Goal: Information Seeking & Learning: Learn about a topic

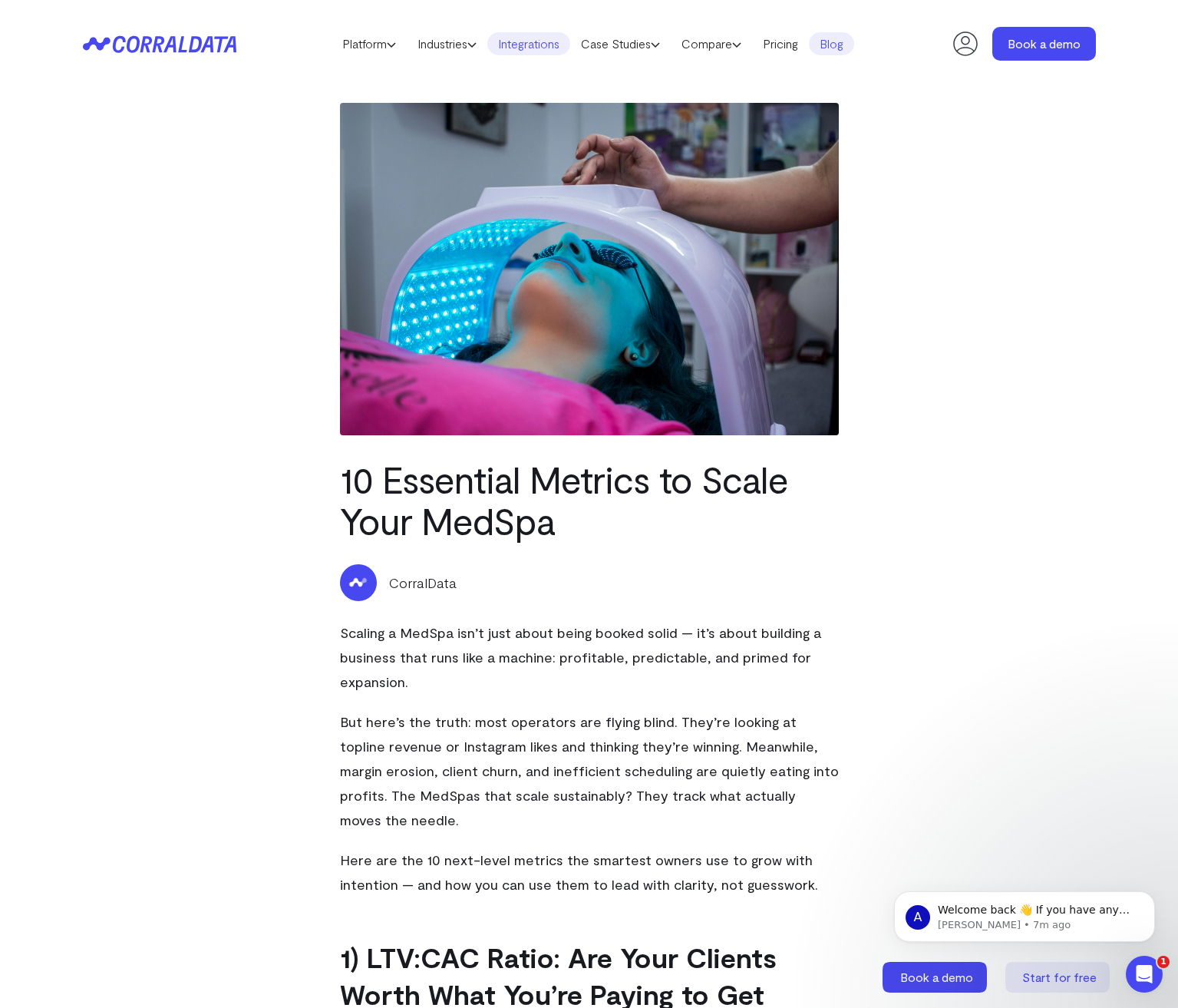
click at [530, 47] on link "Integrations" at bounding box center [529, 43] width 83 height 23
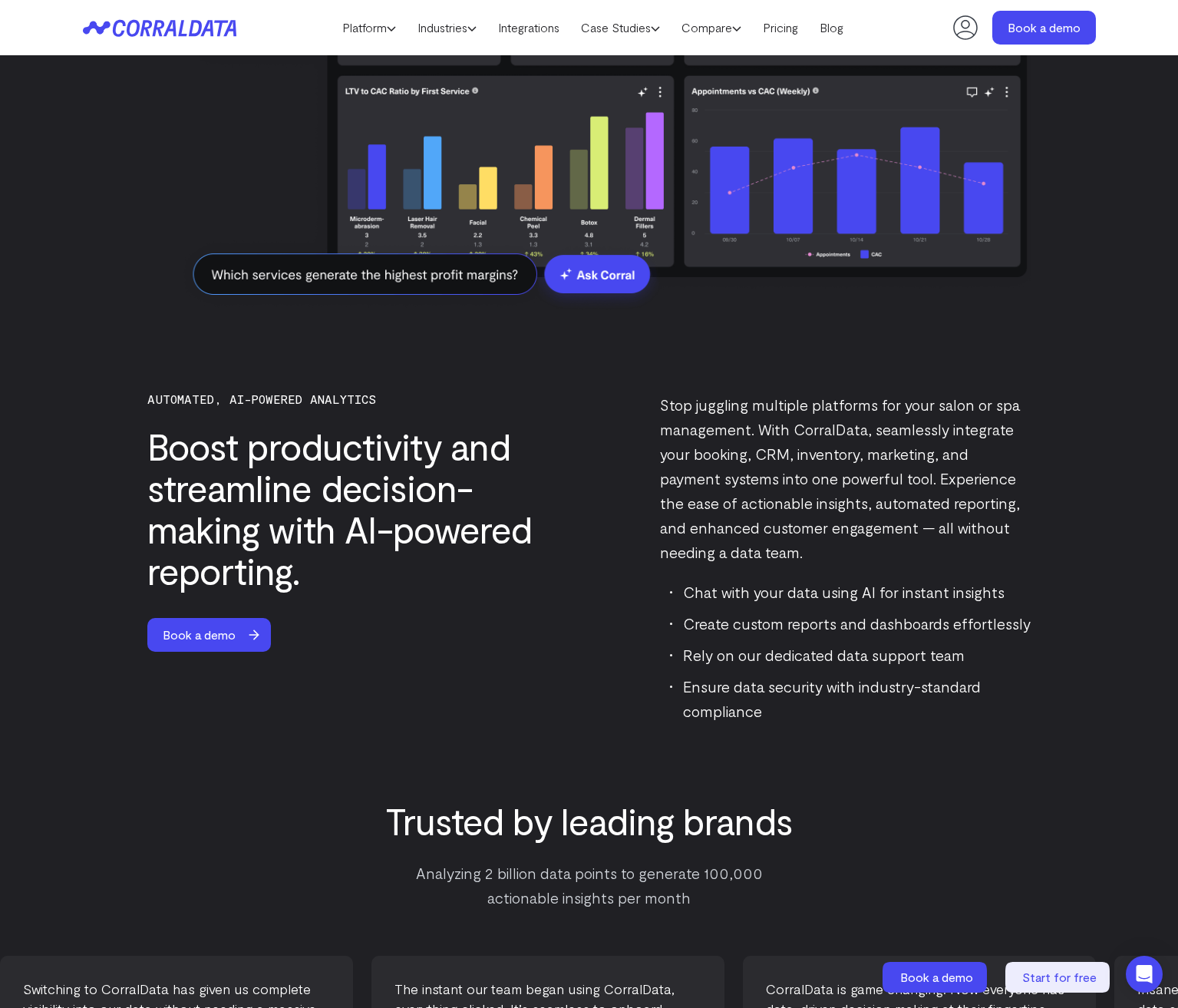
scroll to position [3330, 0]
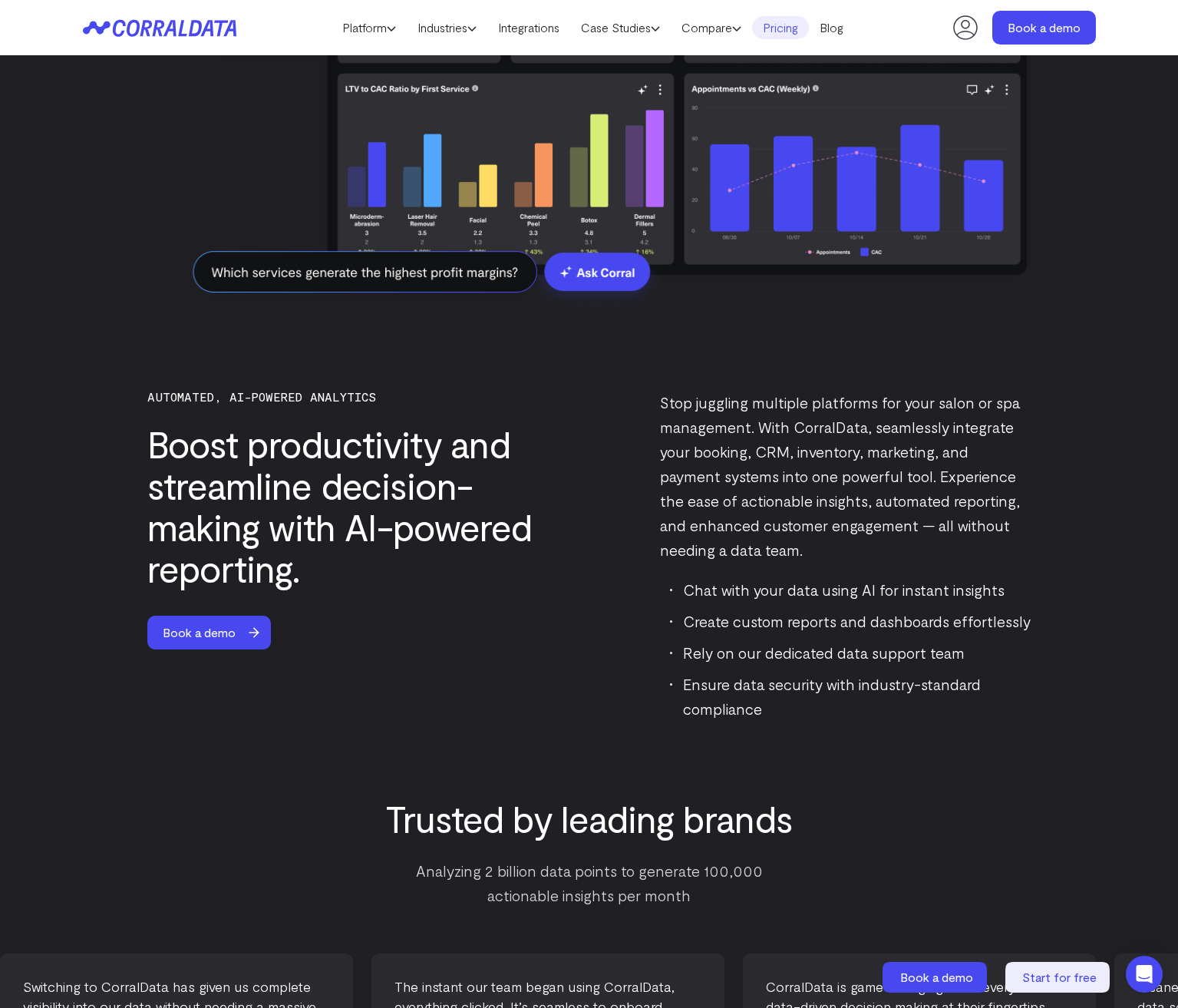
click at [788, 34] on link "Pricing" at bounding box center [780, 27] width 56 height 23
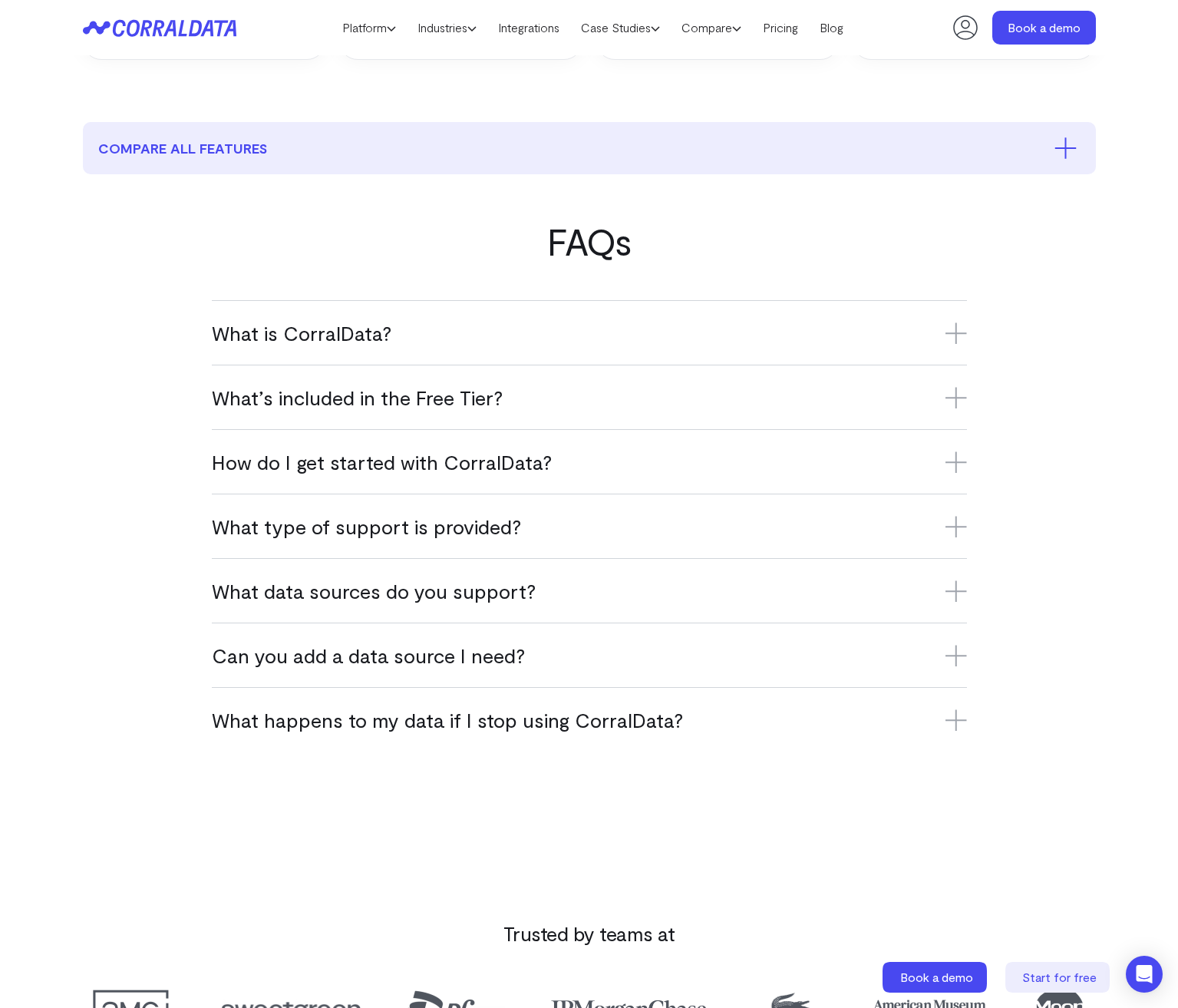
scroll to position [764, 0]
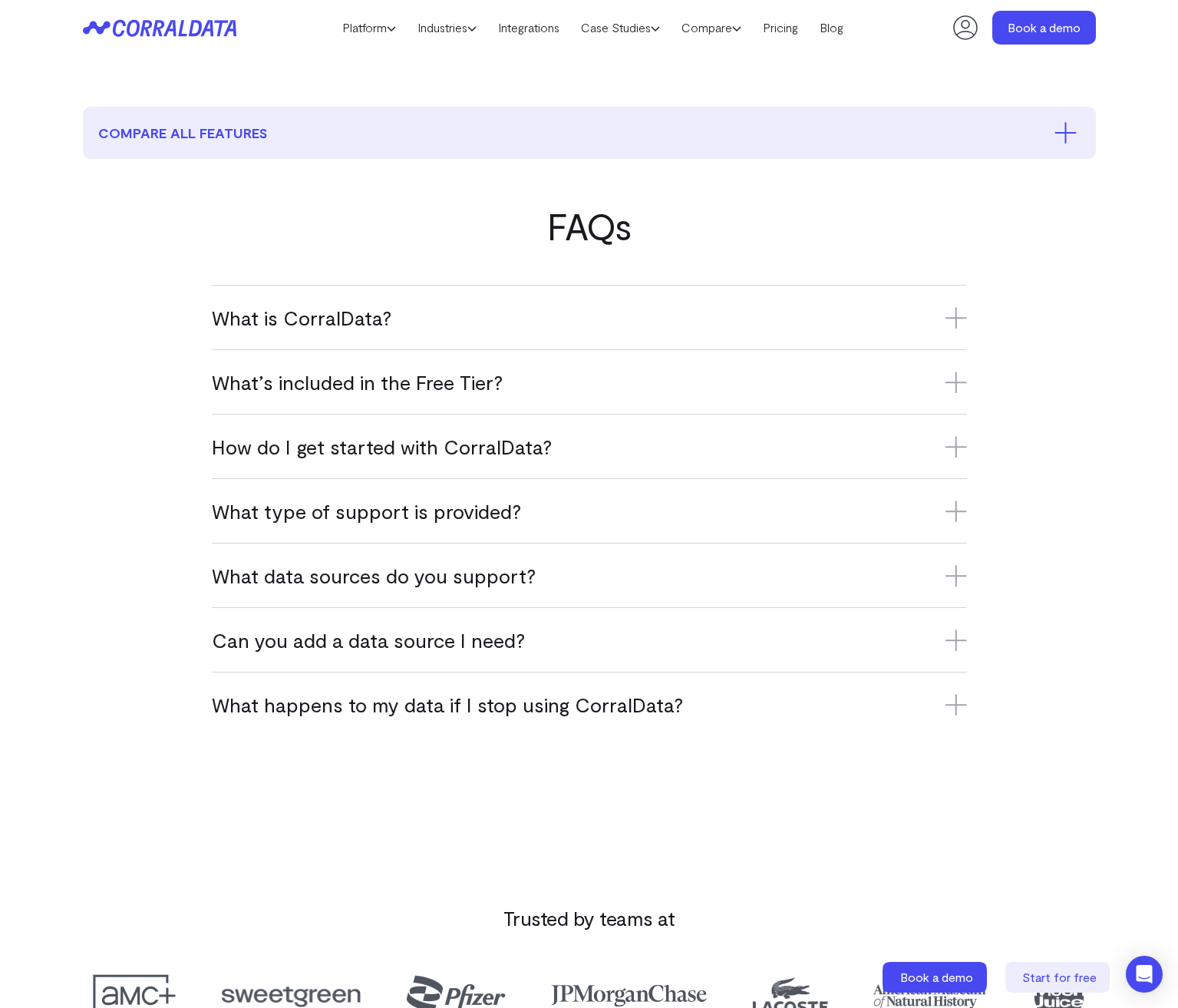
click at [951, 703] on icon at bounding box center [955, 704] width 21 height 21
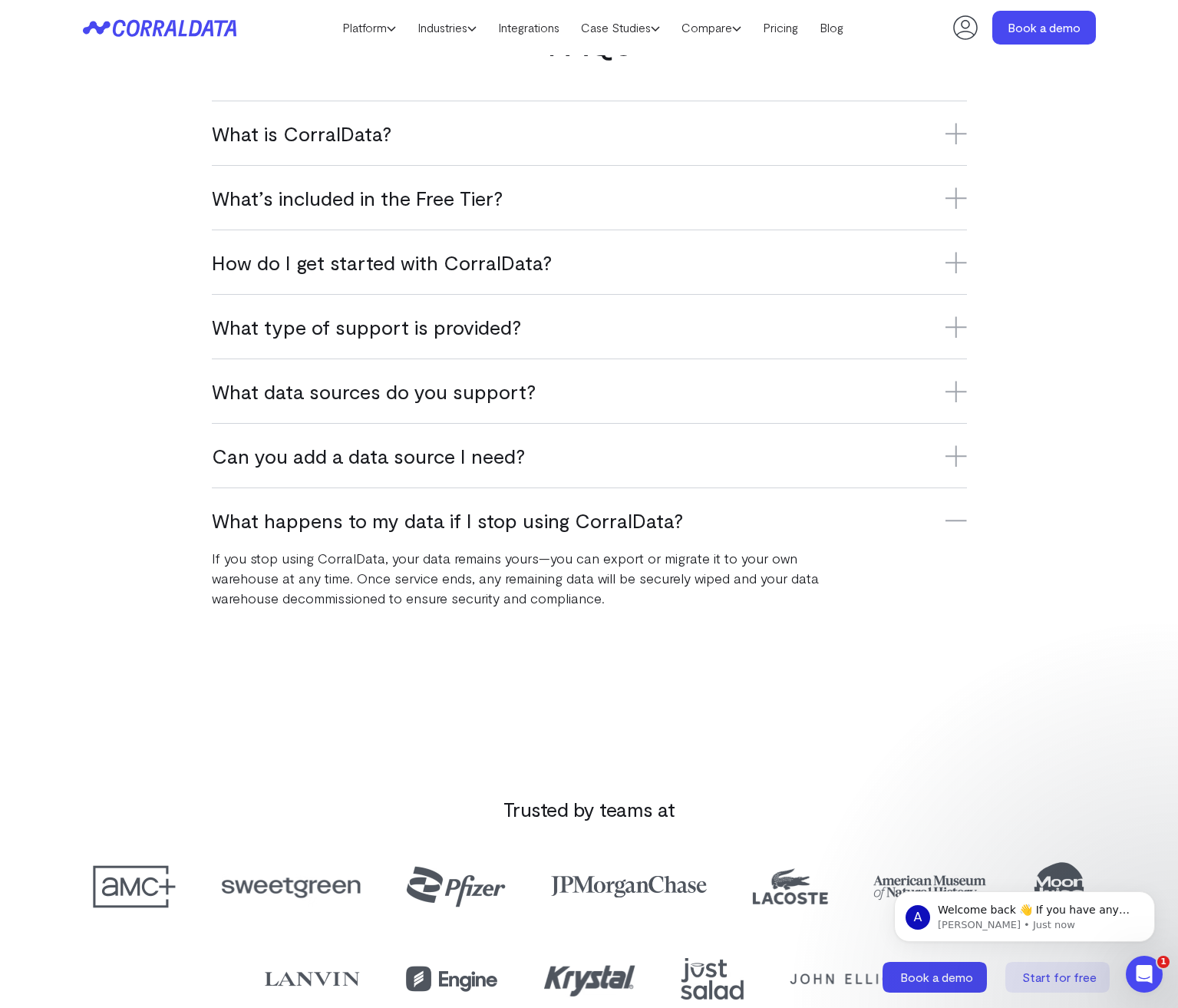
scroll to position [945, 0]
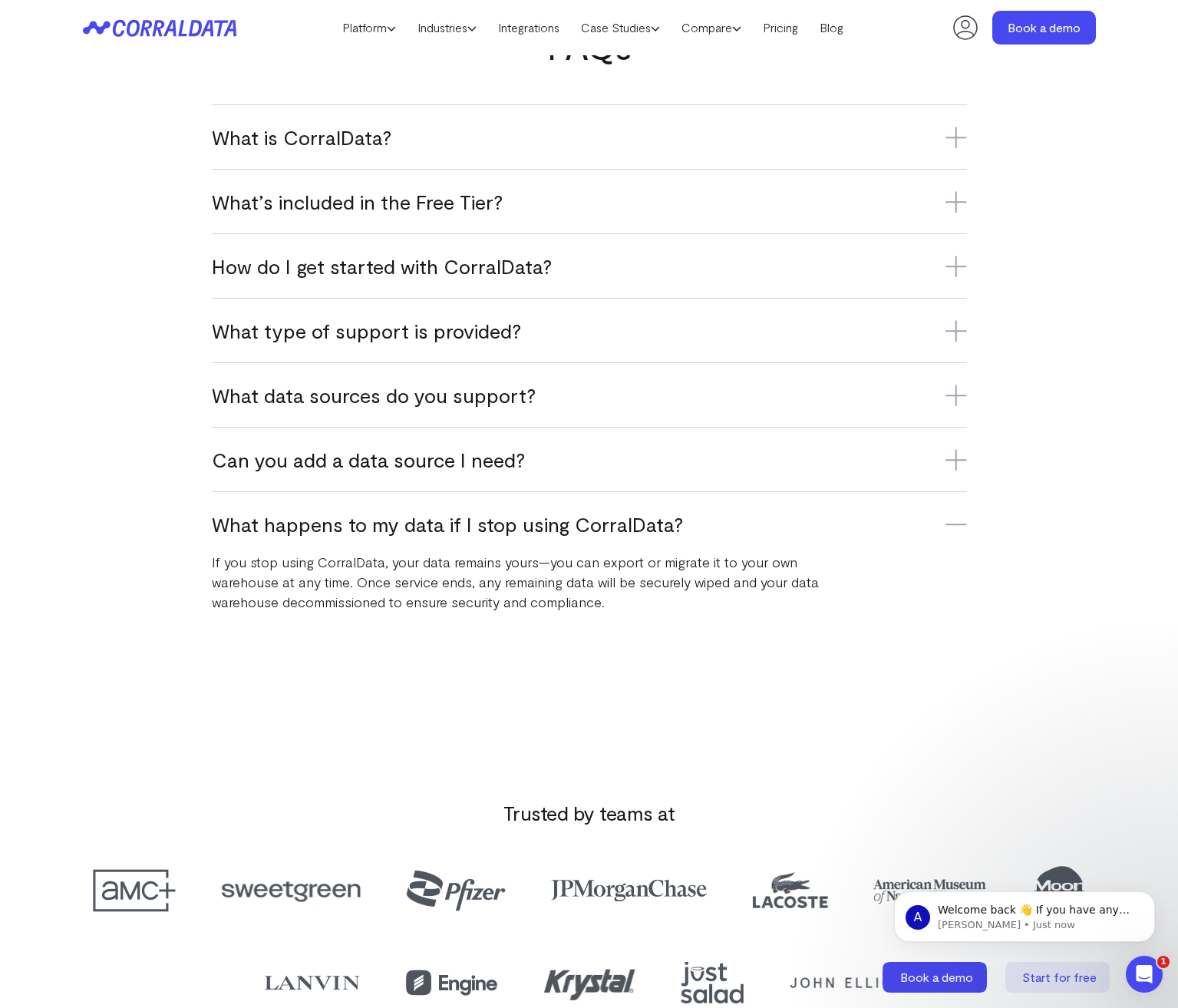
click at [961, 456] on icon at bounding box center [955, 459] width 21 height 21
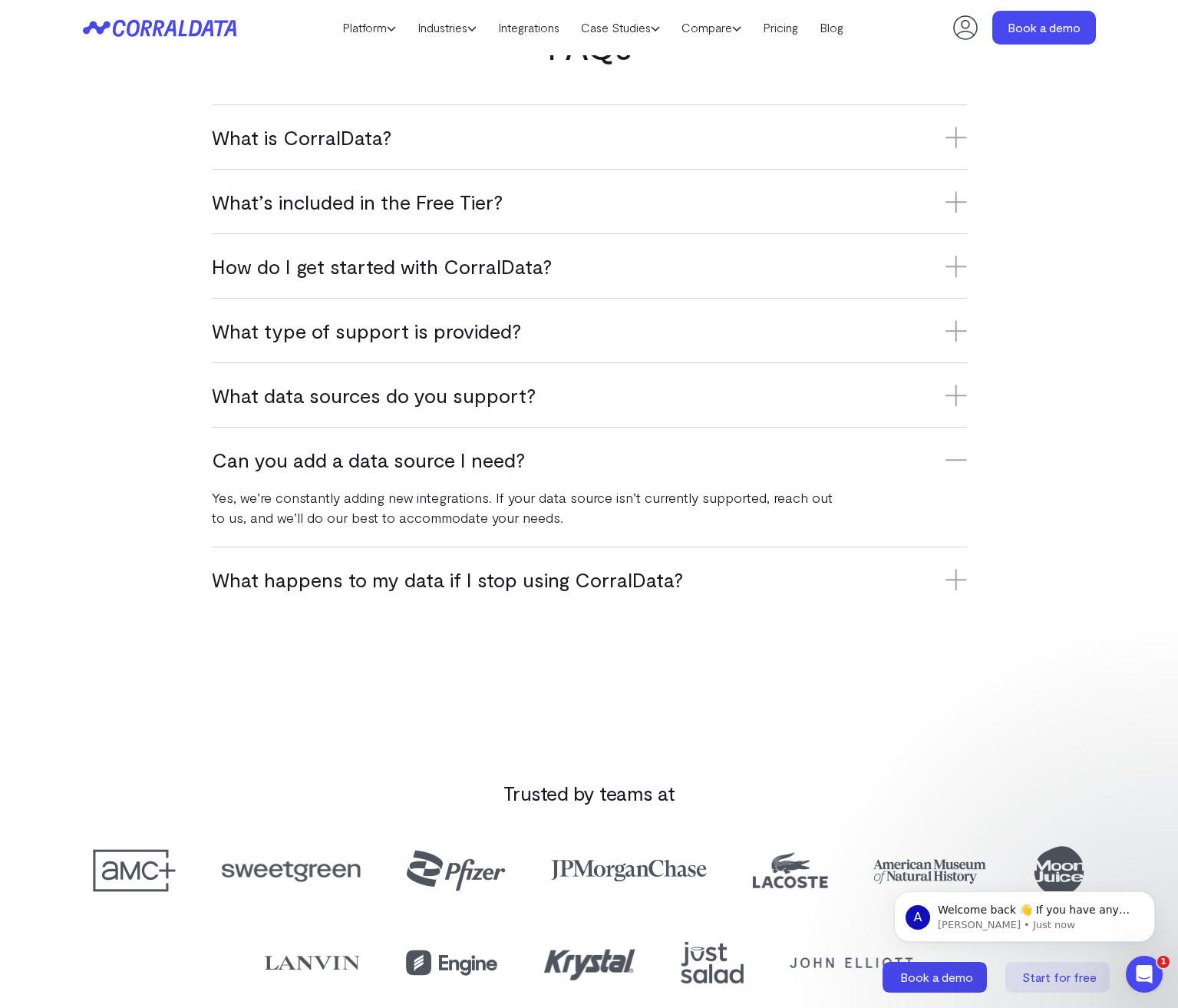
click at [960, 394] on icon at bounding box center [955, 395] width 21 height 21
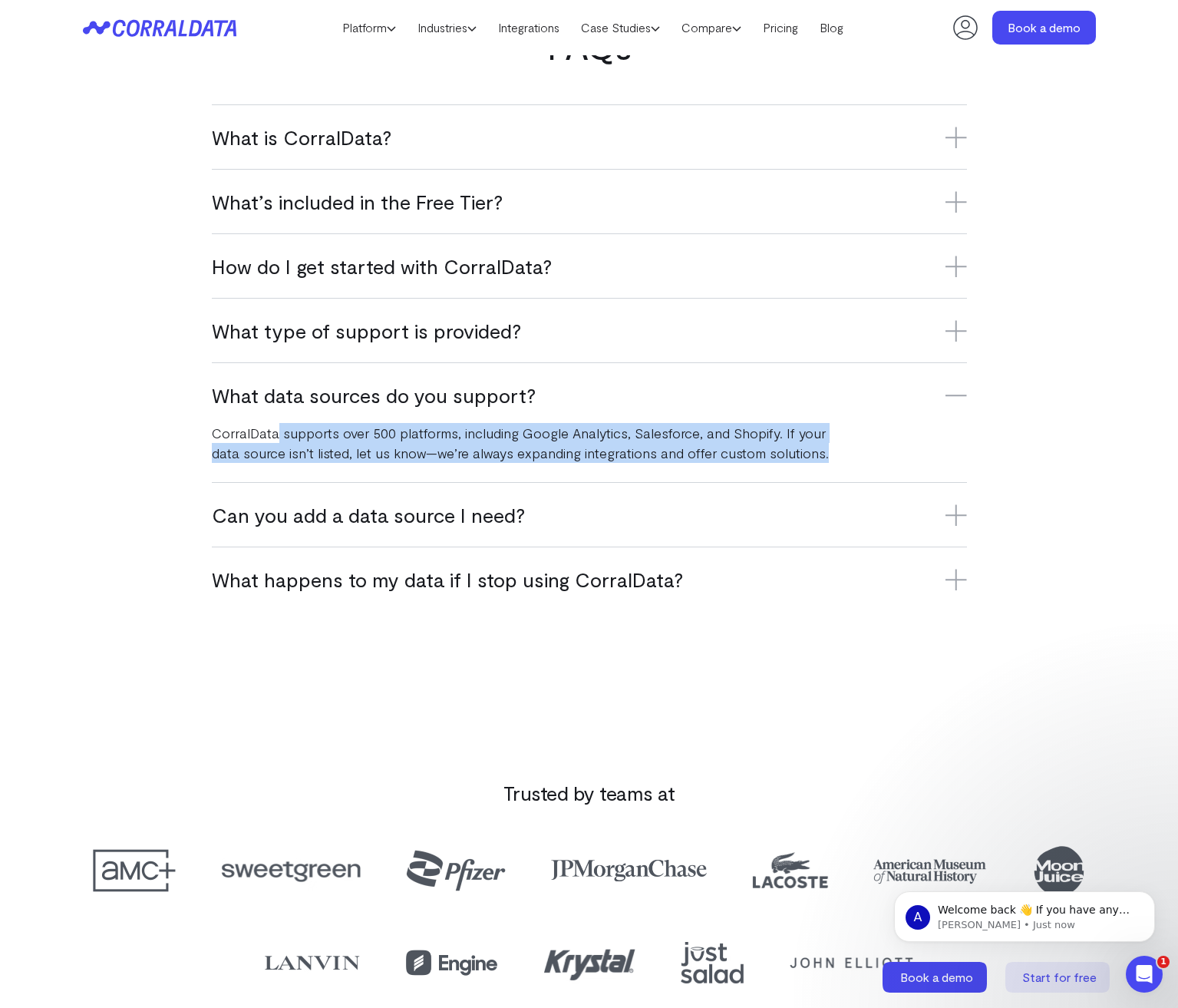
drag, startPoint x: 336, startPoint y: 439, endPoint x: 879, endPoint y: 471, distance: 543.9
click at [879, 471] on div "What data sources do you support? CorralData supports over 500 platforms, inclu…" at bounding box center [589, 422] width 755 height 120
click at [869, 448] on div "CorralData supports over 500 platforms, including Google Analytics, Salesforce,…" at bounding box center [589, 435] width 755 height 56
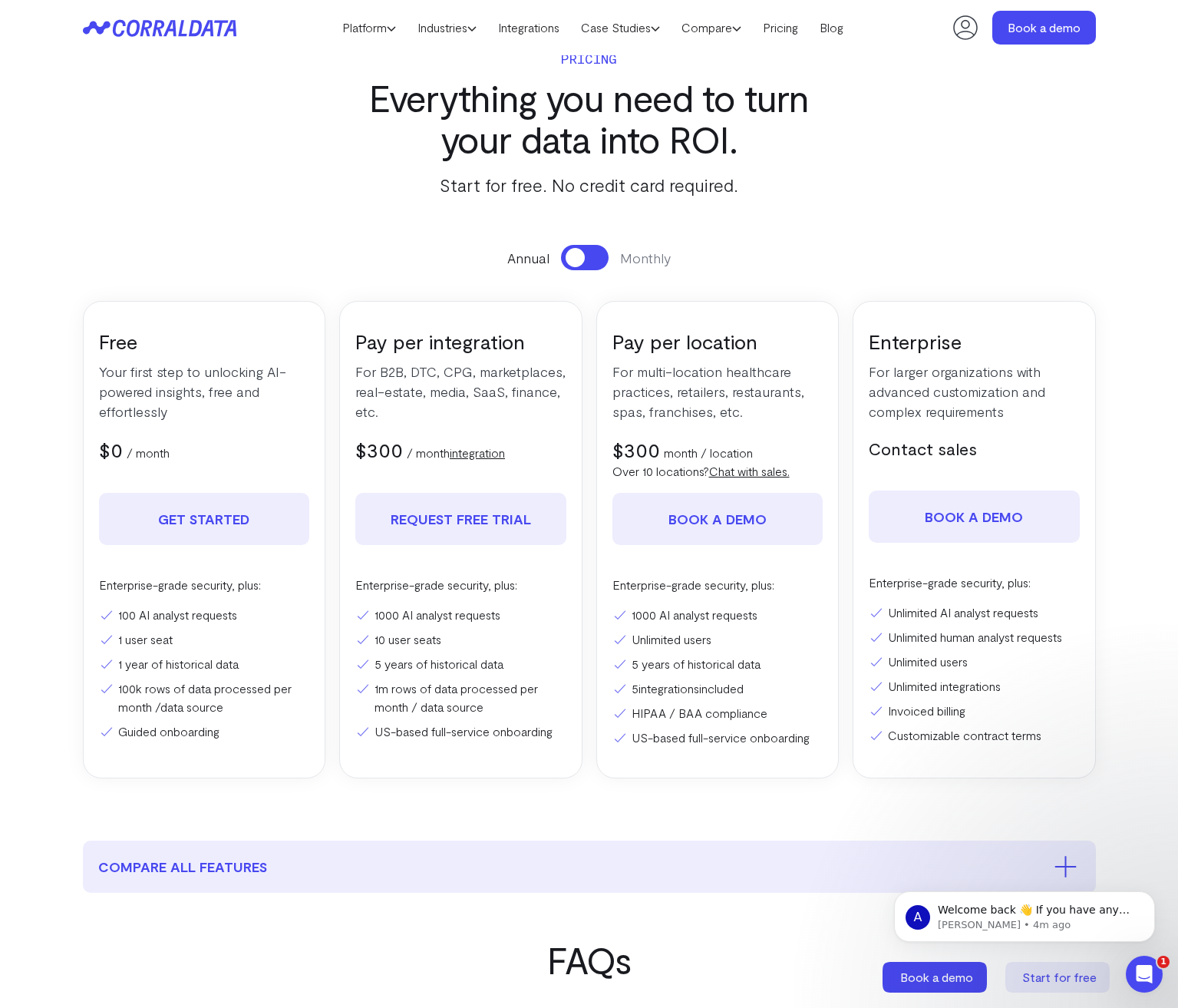
scroll to position [7, 0]
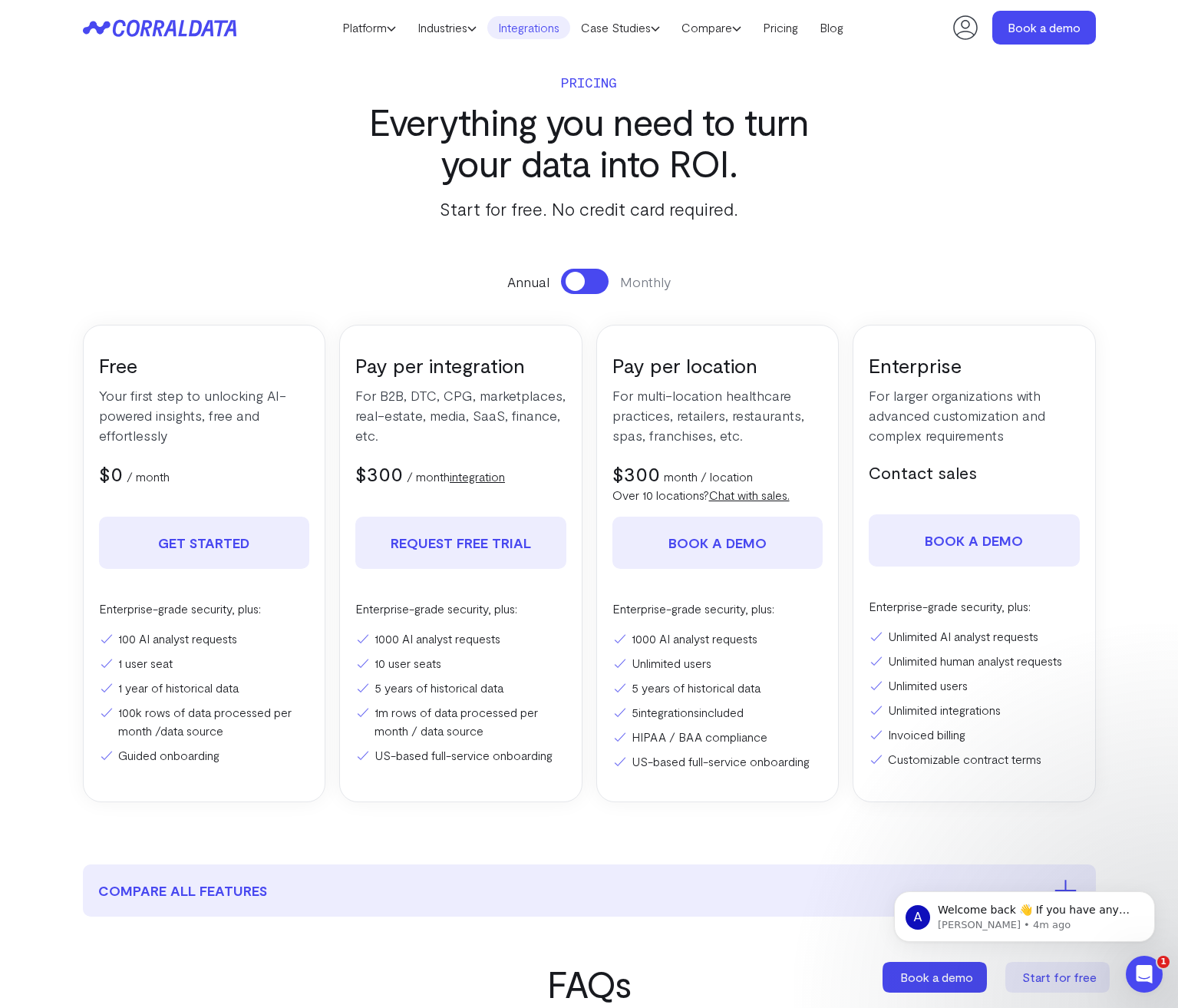
click at [546, 34] on link "Integrations" at bounding box center [529, 27] width 83 height 23
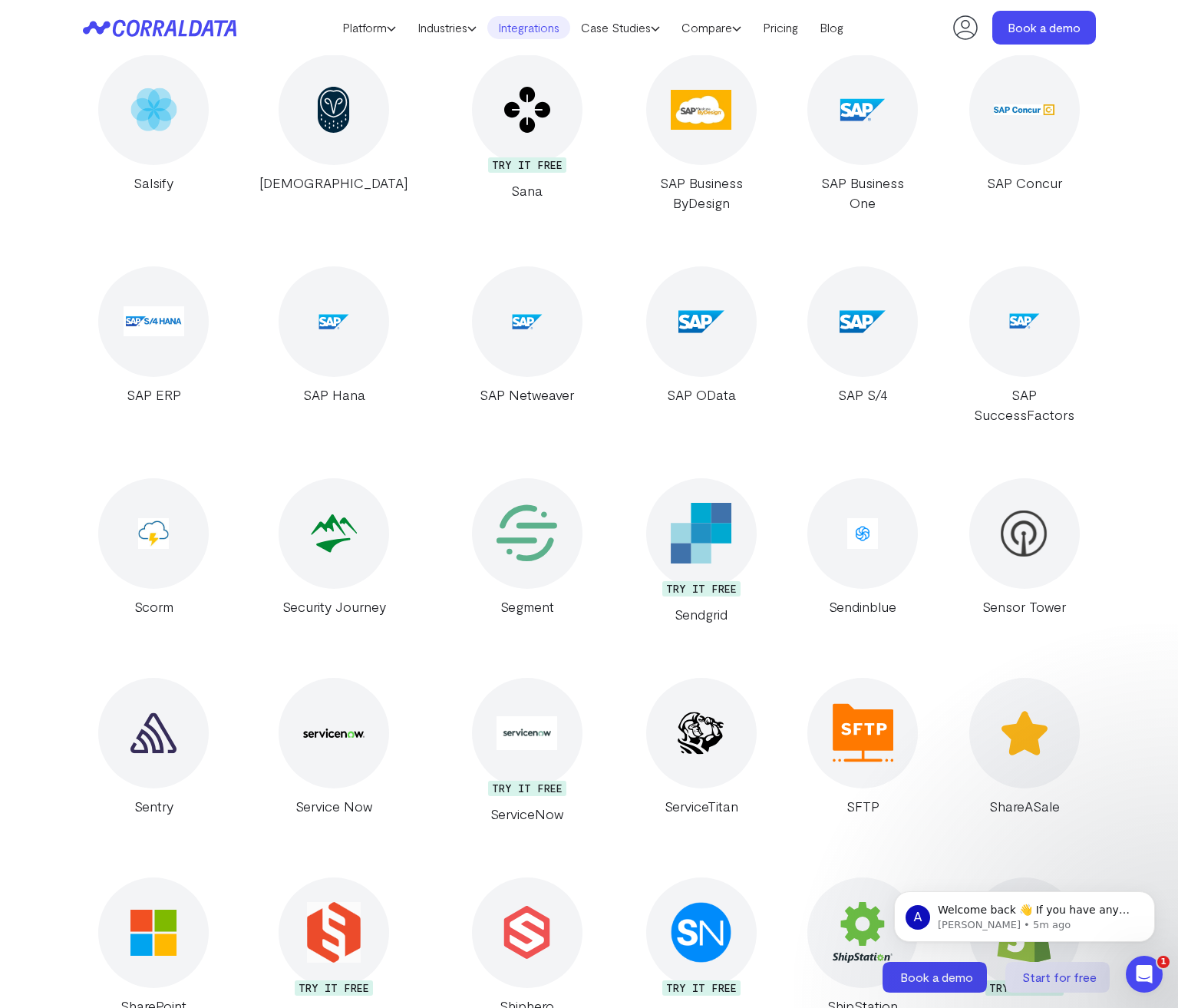
scroll to position [22806, 0]
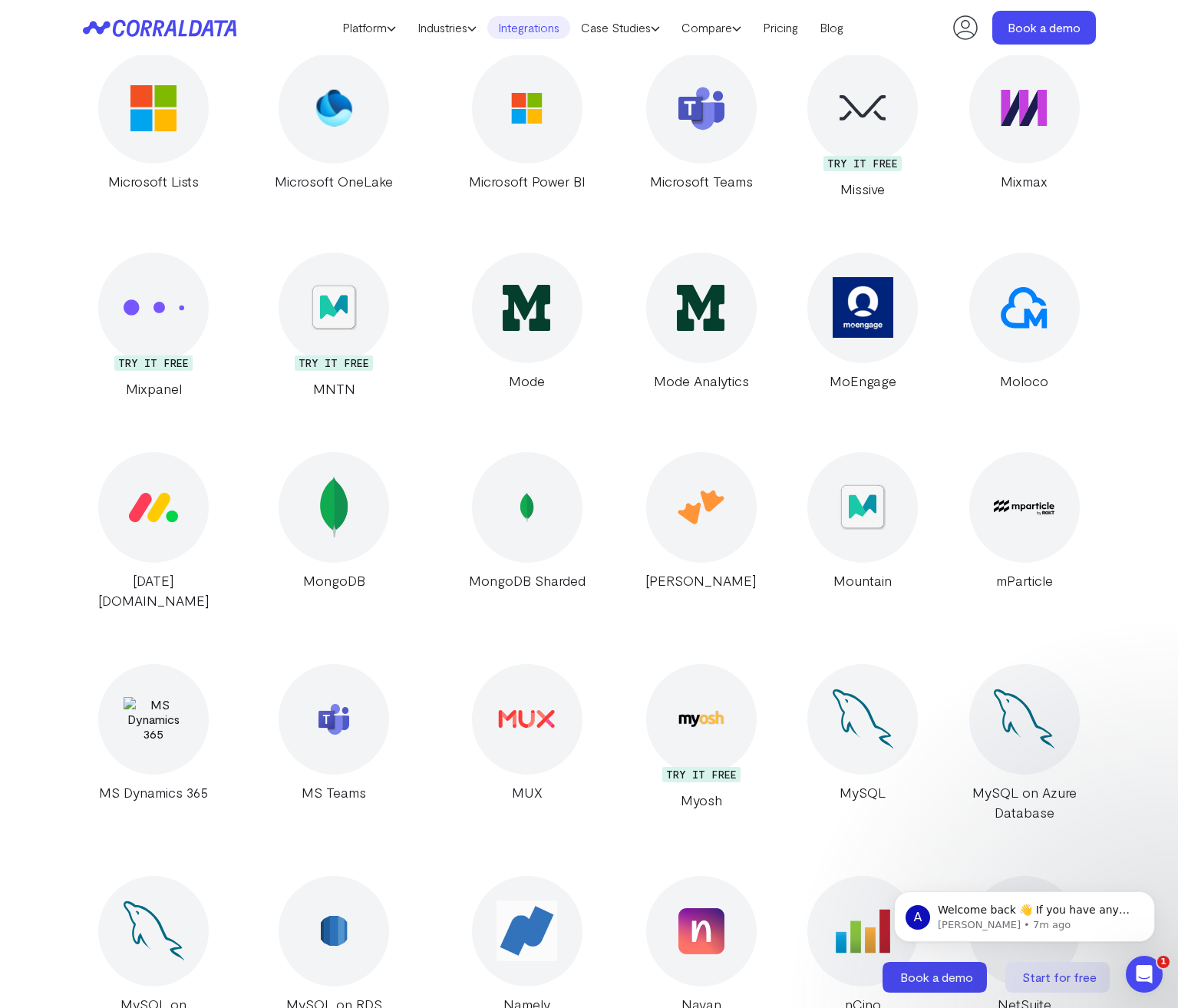
scroll to position [16471, 0]
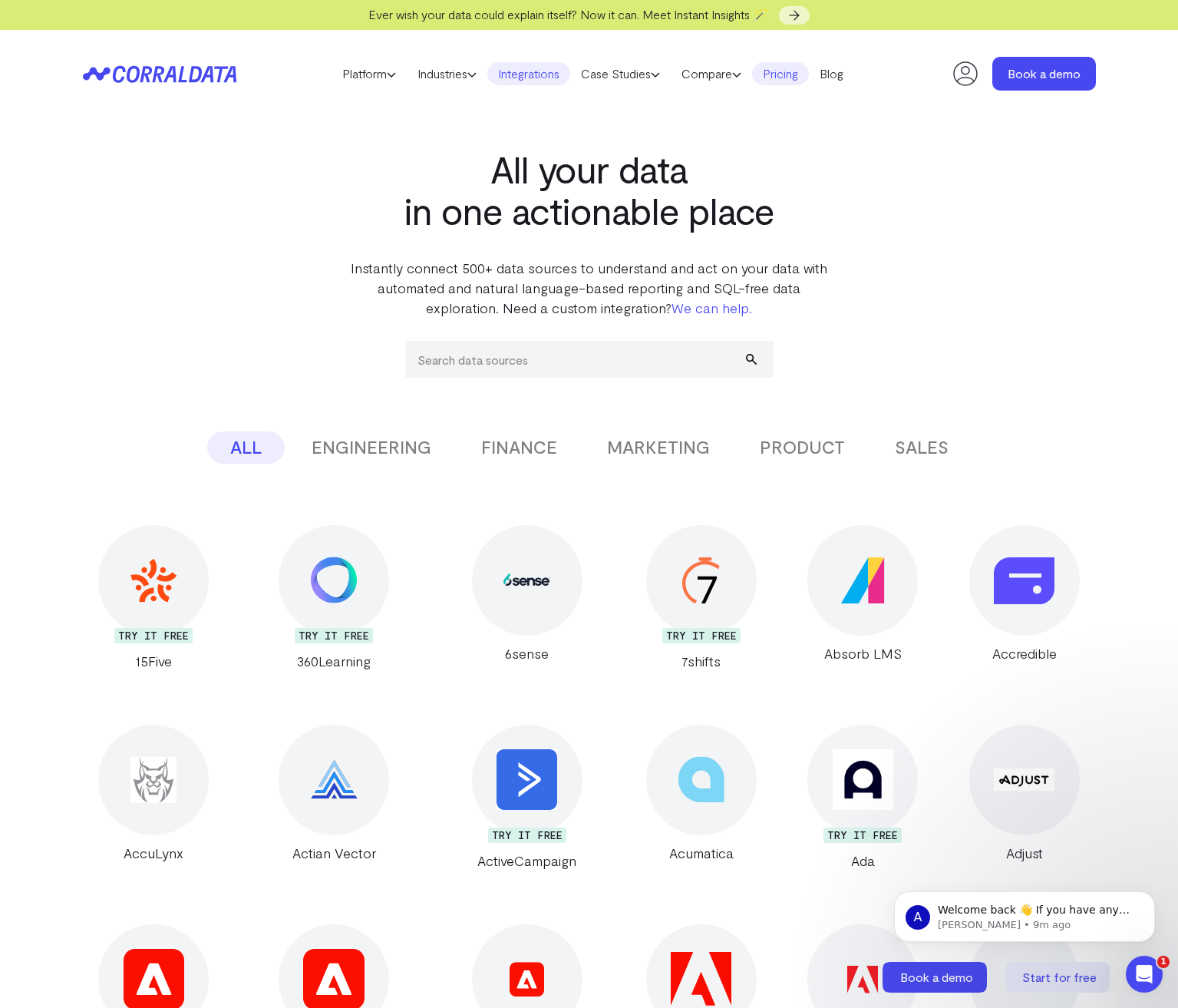
click at [788, 78] on link "Pricing" at bounding box center [780, 73] width 56 height 23
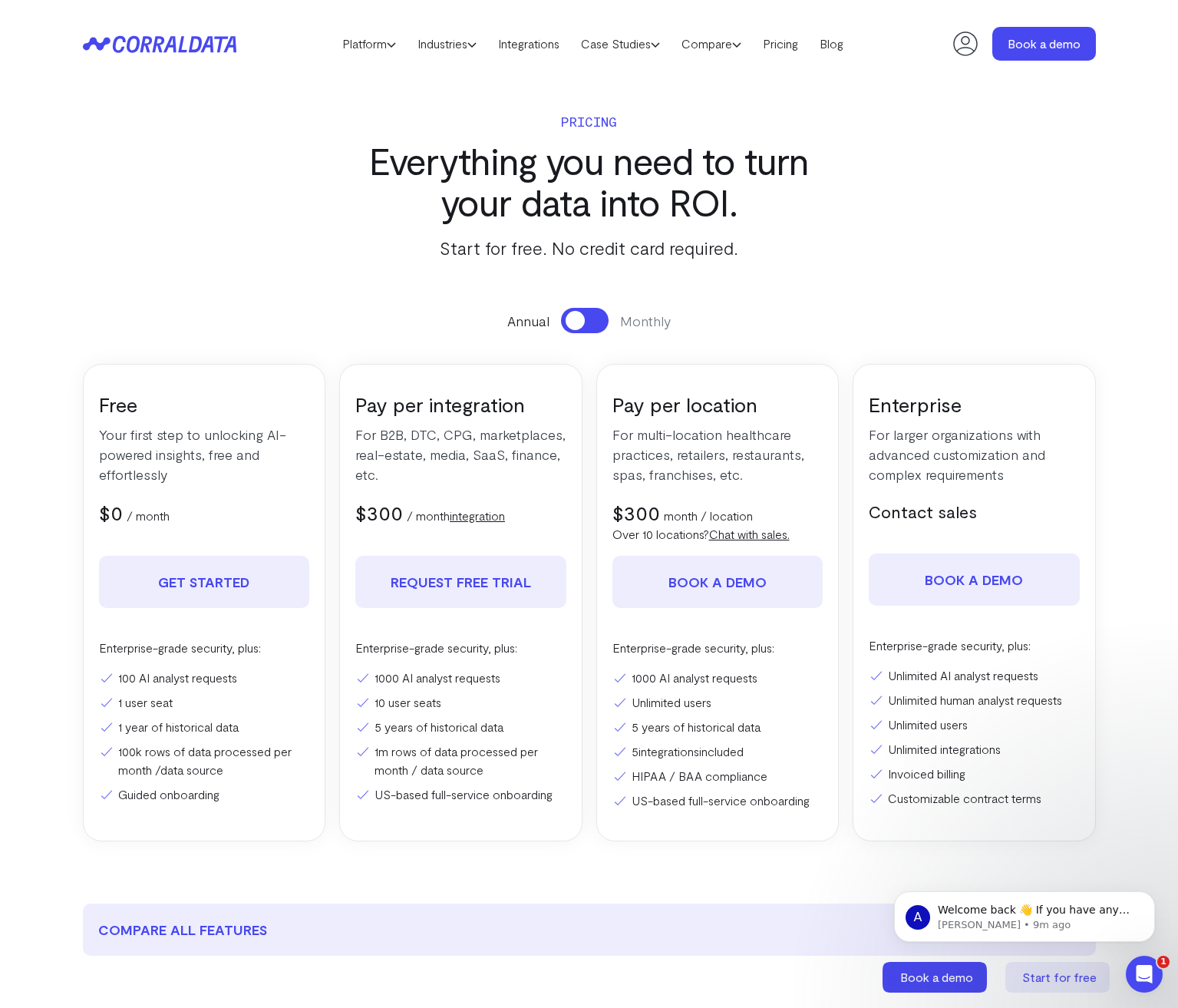
drag, startPoint x: 639, startPoint y: 747, endPoint x: 795, endPoint y: 756, distance: 156.3
click at [795, 756] on li "5 integrations included" at bounding box center [718, 752] width 211 height 19
click at [532, 40] on link "Integrations" at bounding box center [529, 43] width 83 height 23
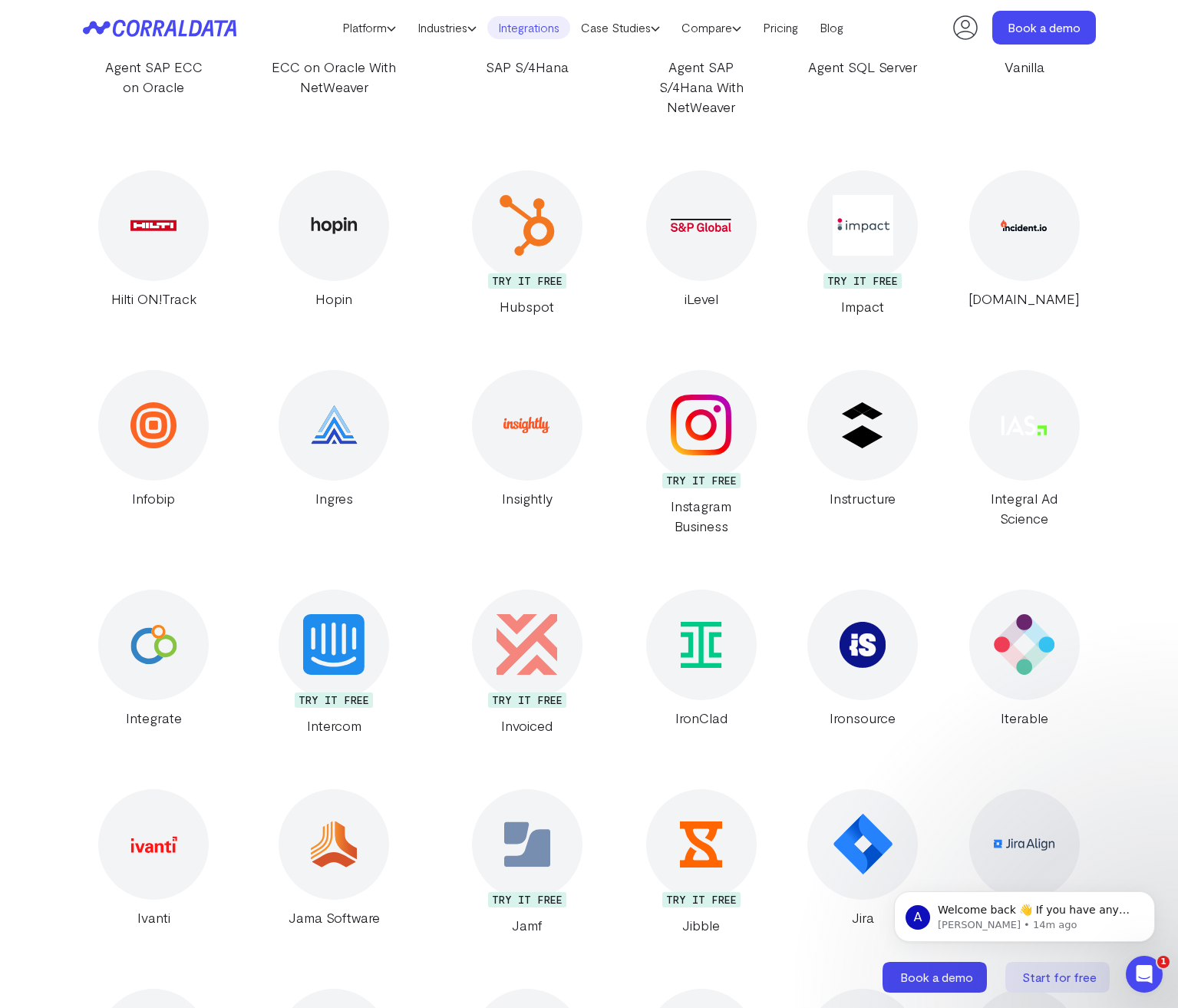
scroll to position [12402, 0]
